Goal: Find specific page/section: Find specific page/section

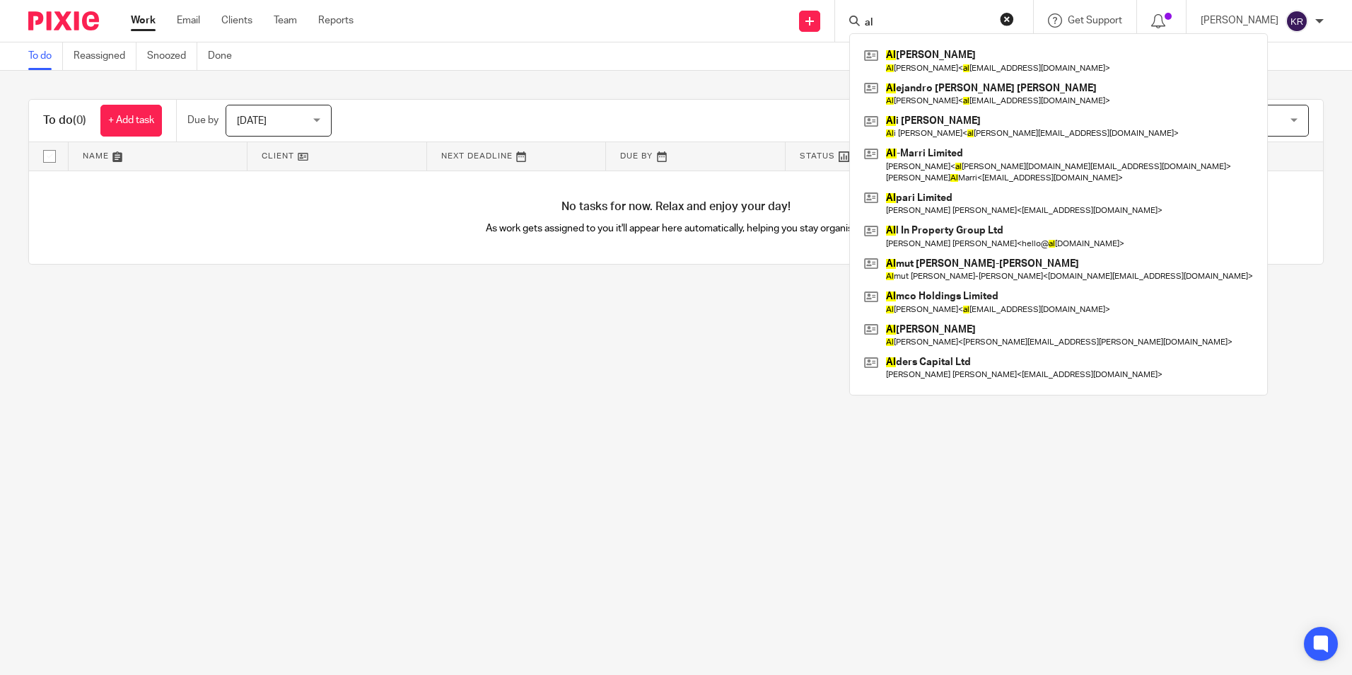
type input "a"
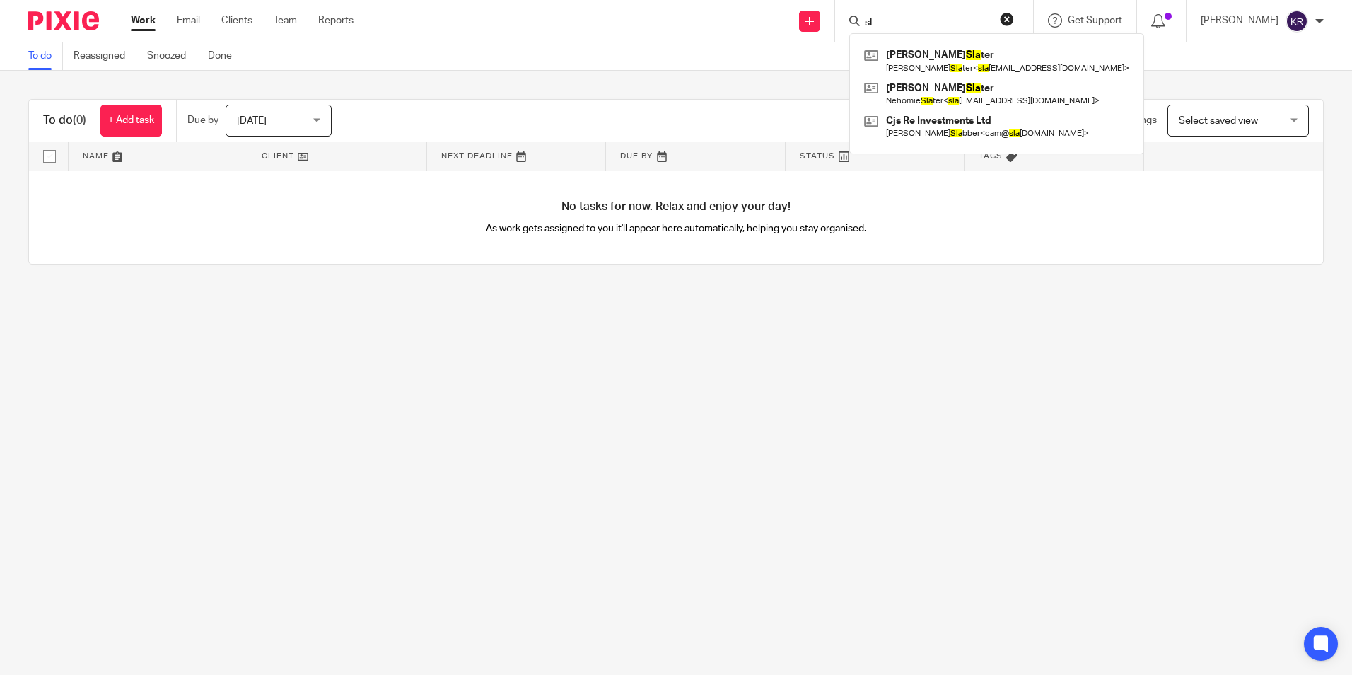
type input "s"
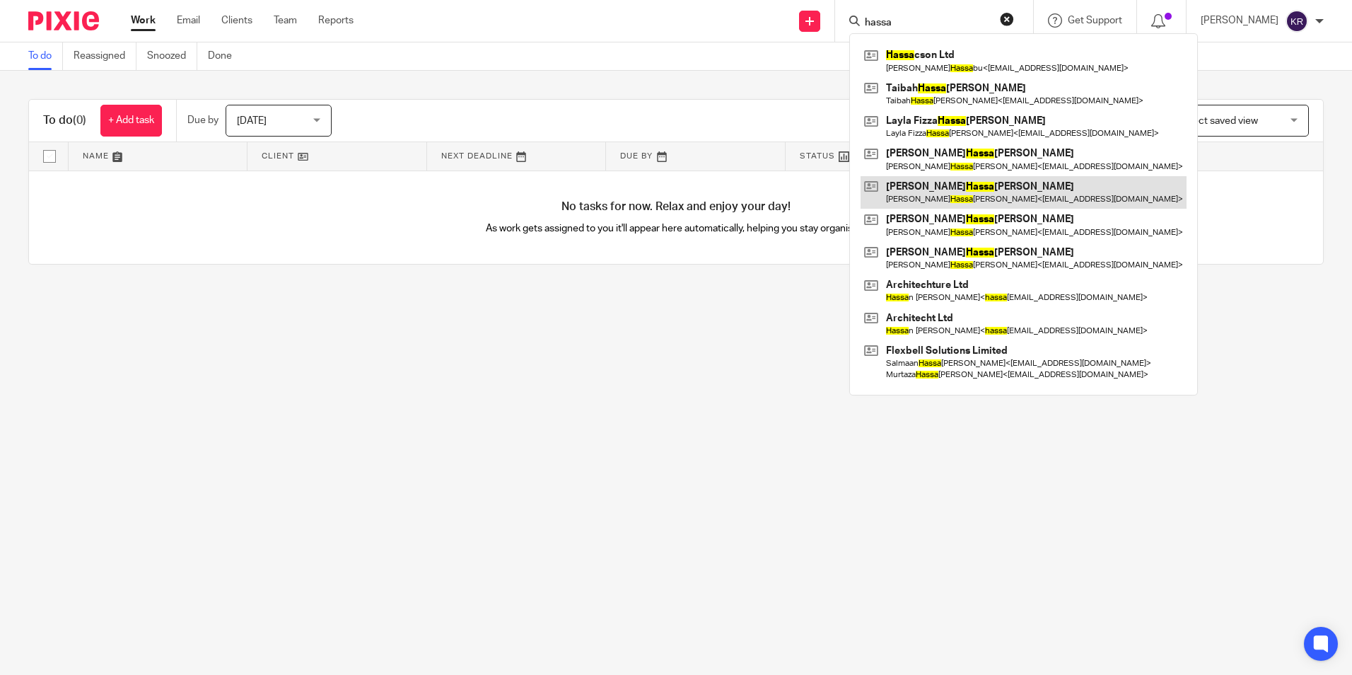
type input "hassa"
click at [989, 177] on link at bounding box center [1024, 192] width 326 height 33
